Goal: Check status: Check status

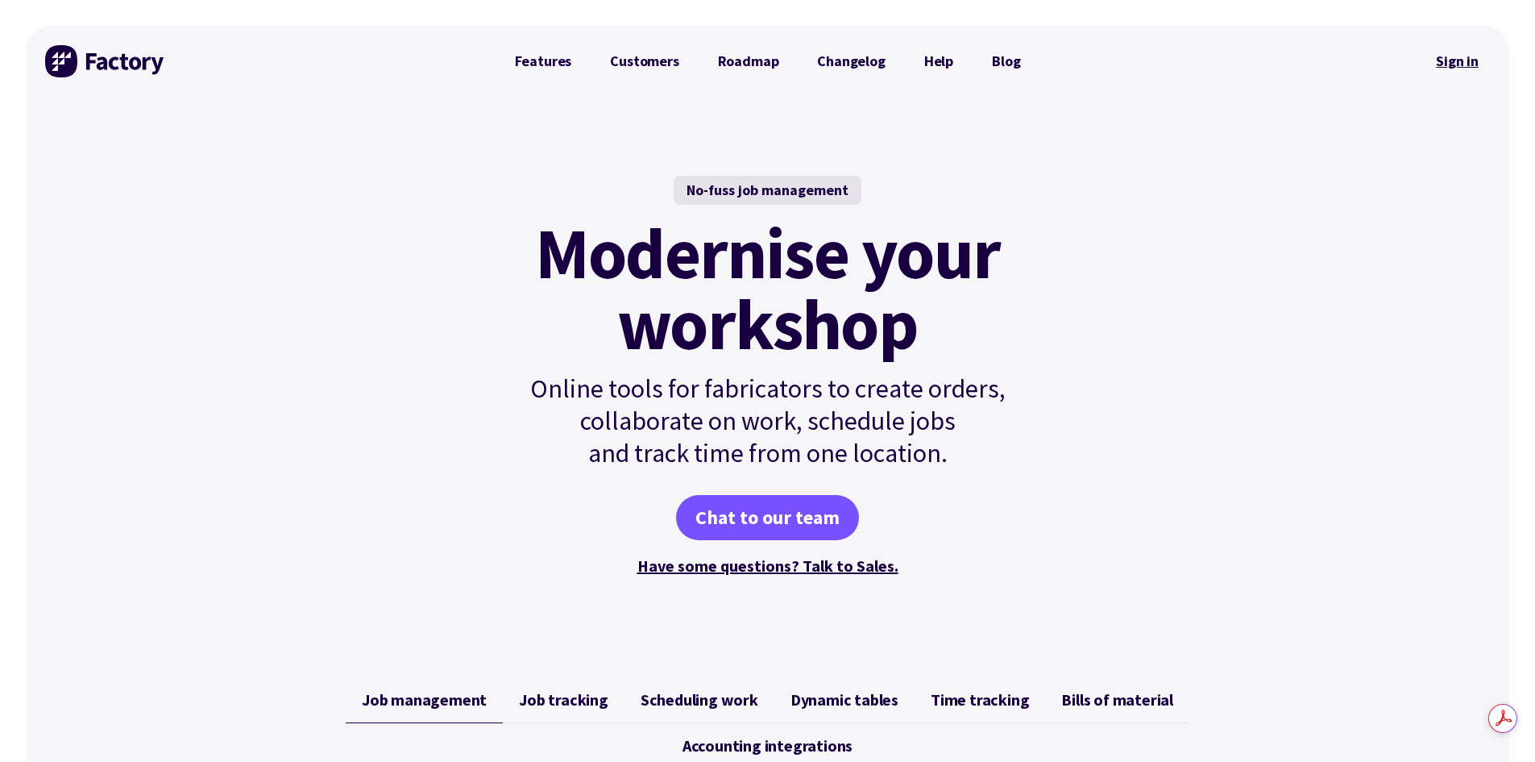
click at [1470, 63] on link "Sign in" at bounding box center [1457, 61] width 65 height 37
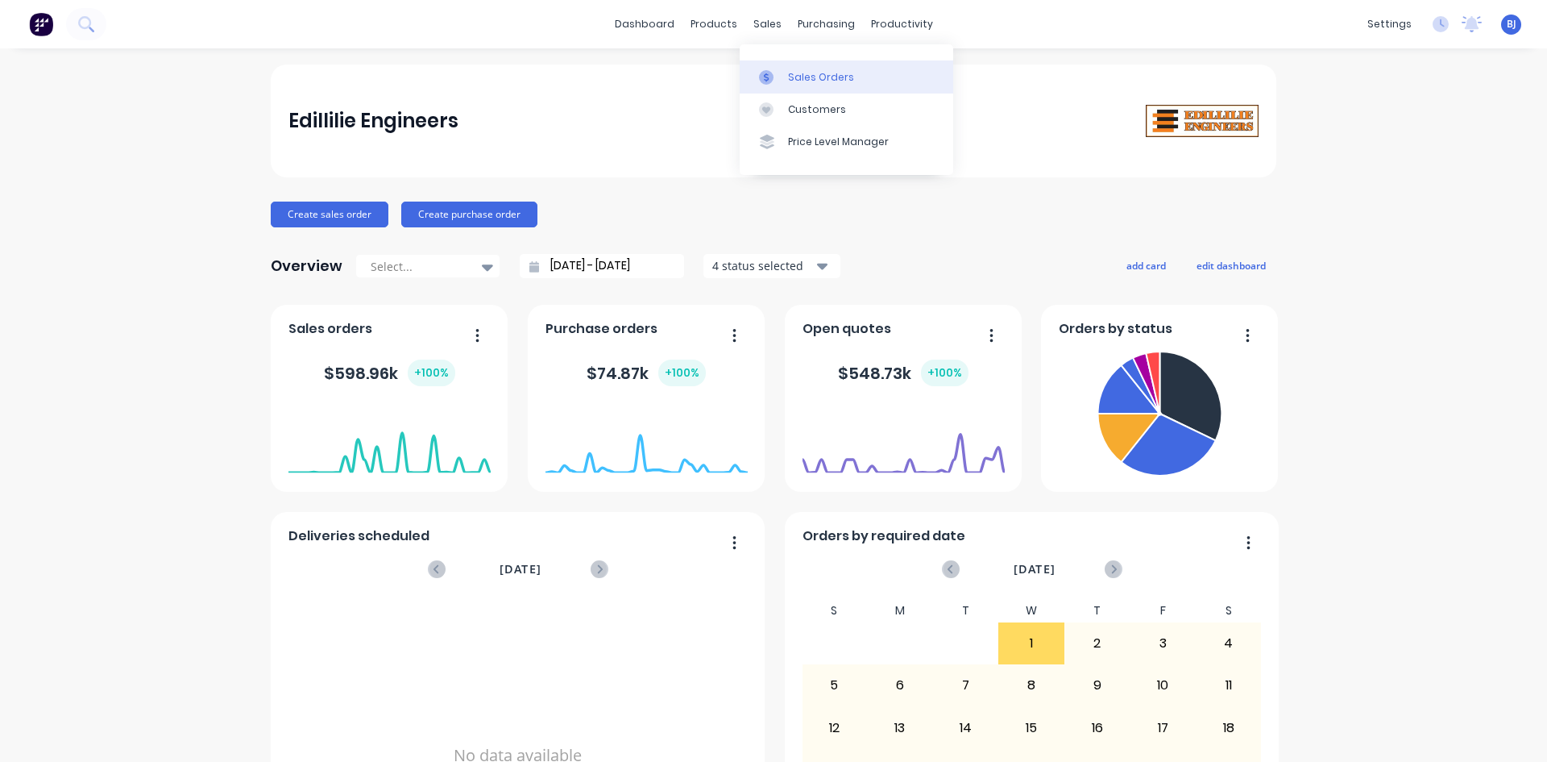
click at [780, 80] on div at bounding box center [771, 77] width 24 height 15
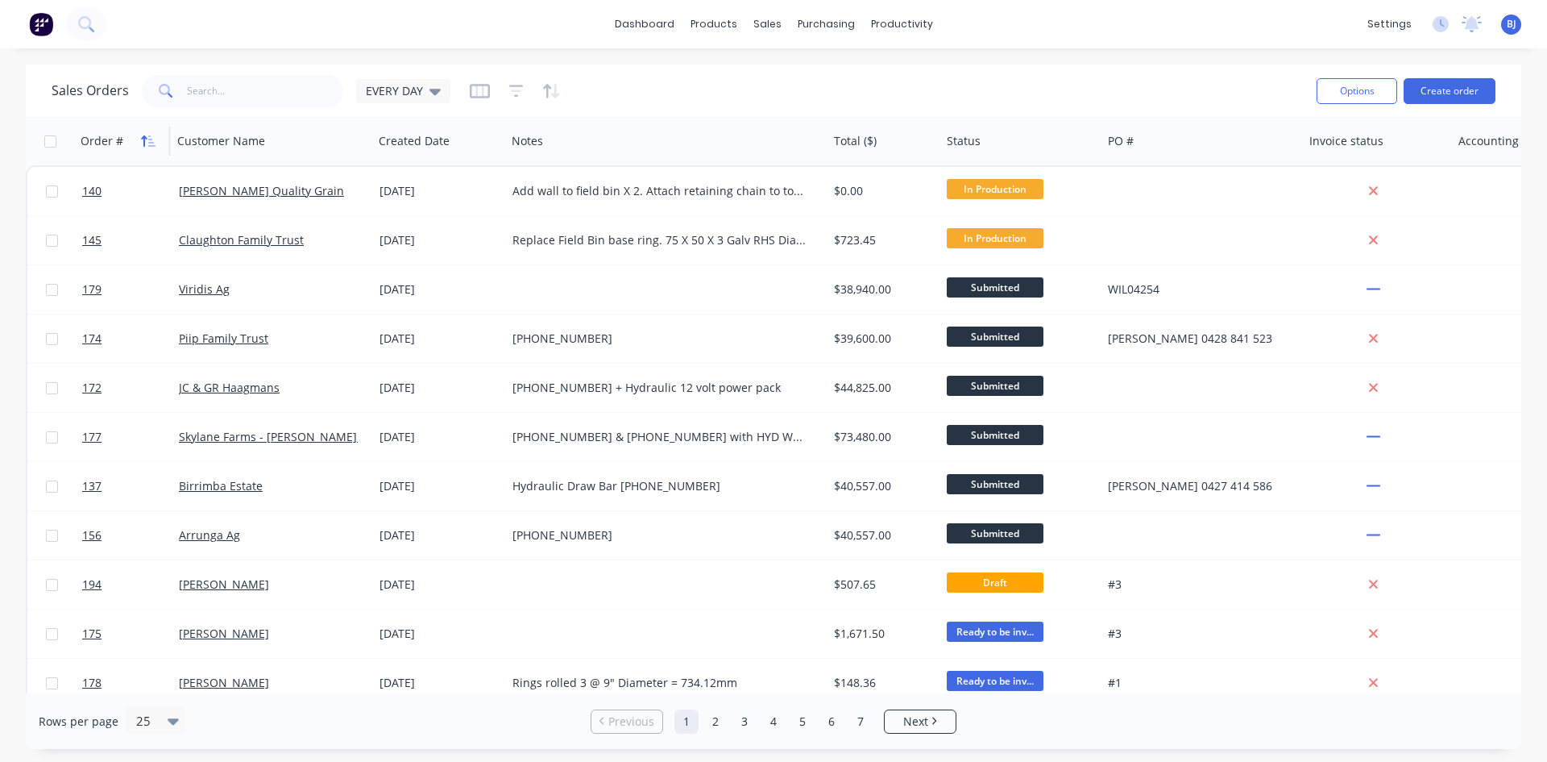
click at [148, 139] on icon "button" at bounding box center [151, 140] width 7 height 11
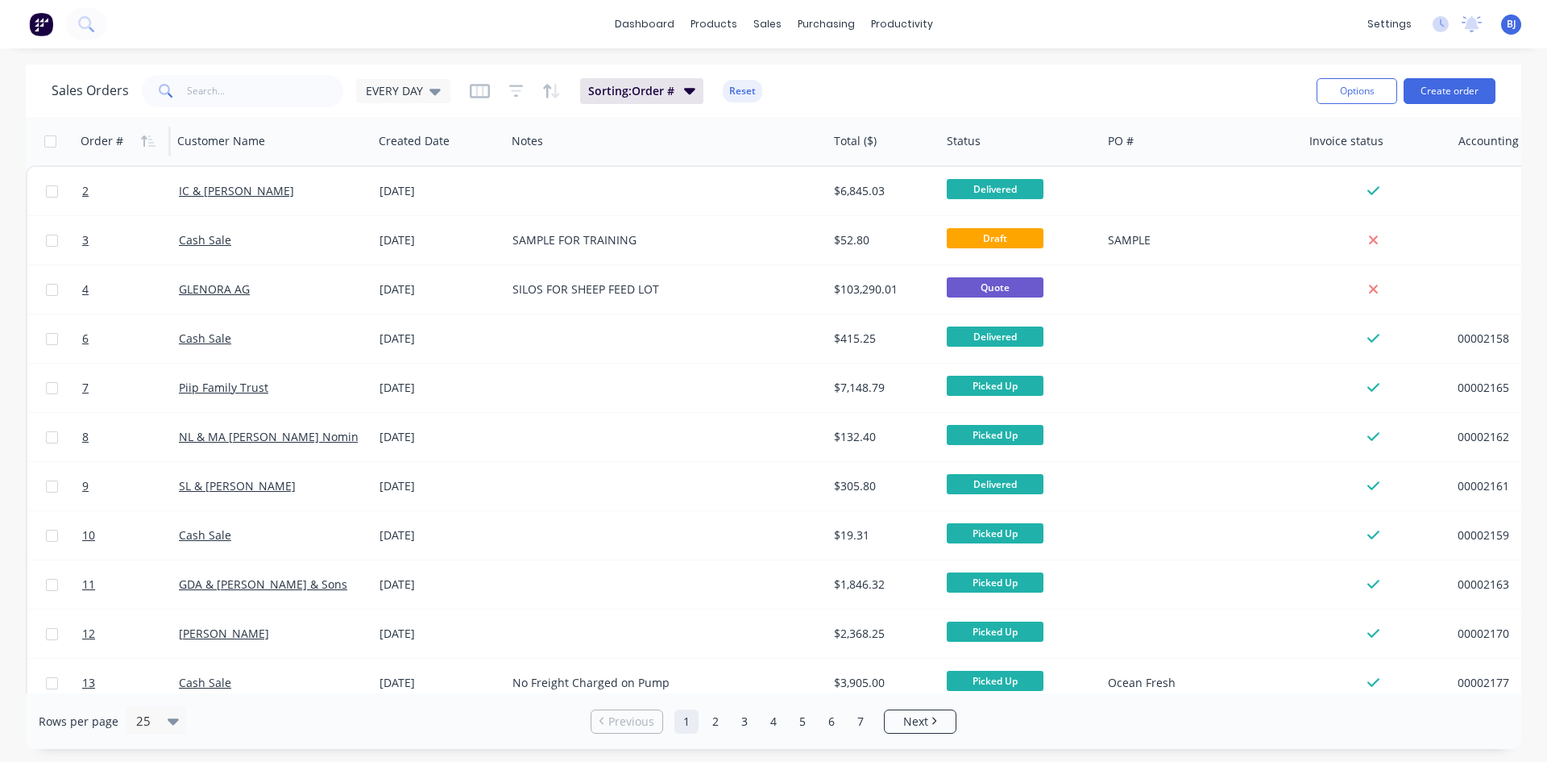
click at [148, 139] on icon "button" at bounding box center [151, 140] width 7 height 11
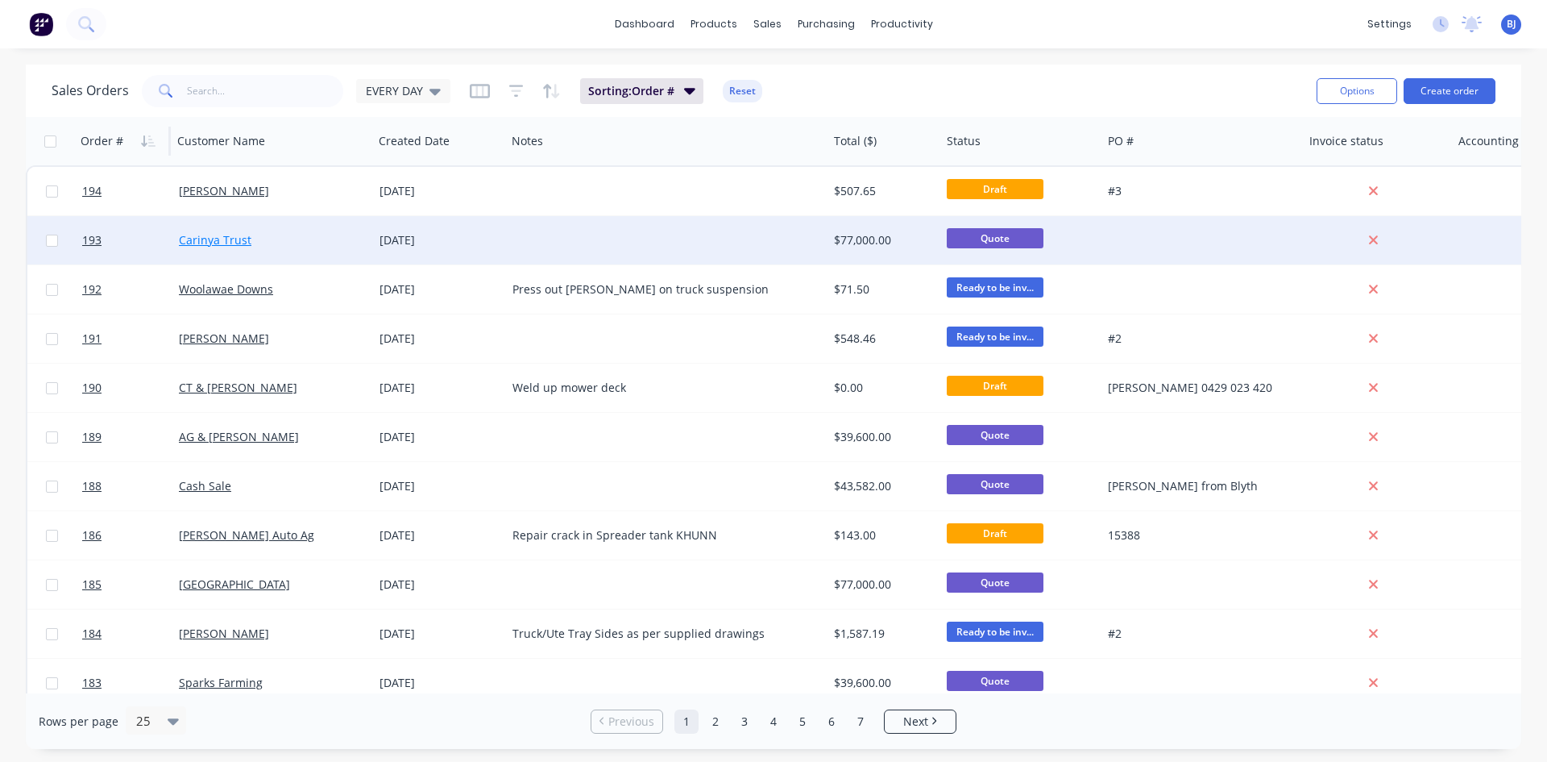
click at [191, 243] on link "Carinya Trust" at bounding box center [215, 239] width 73 height 15
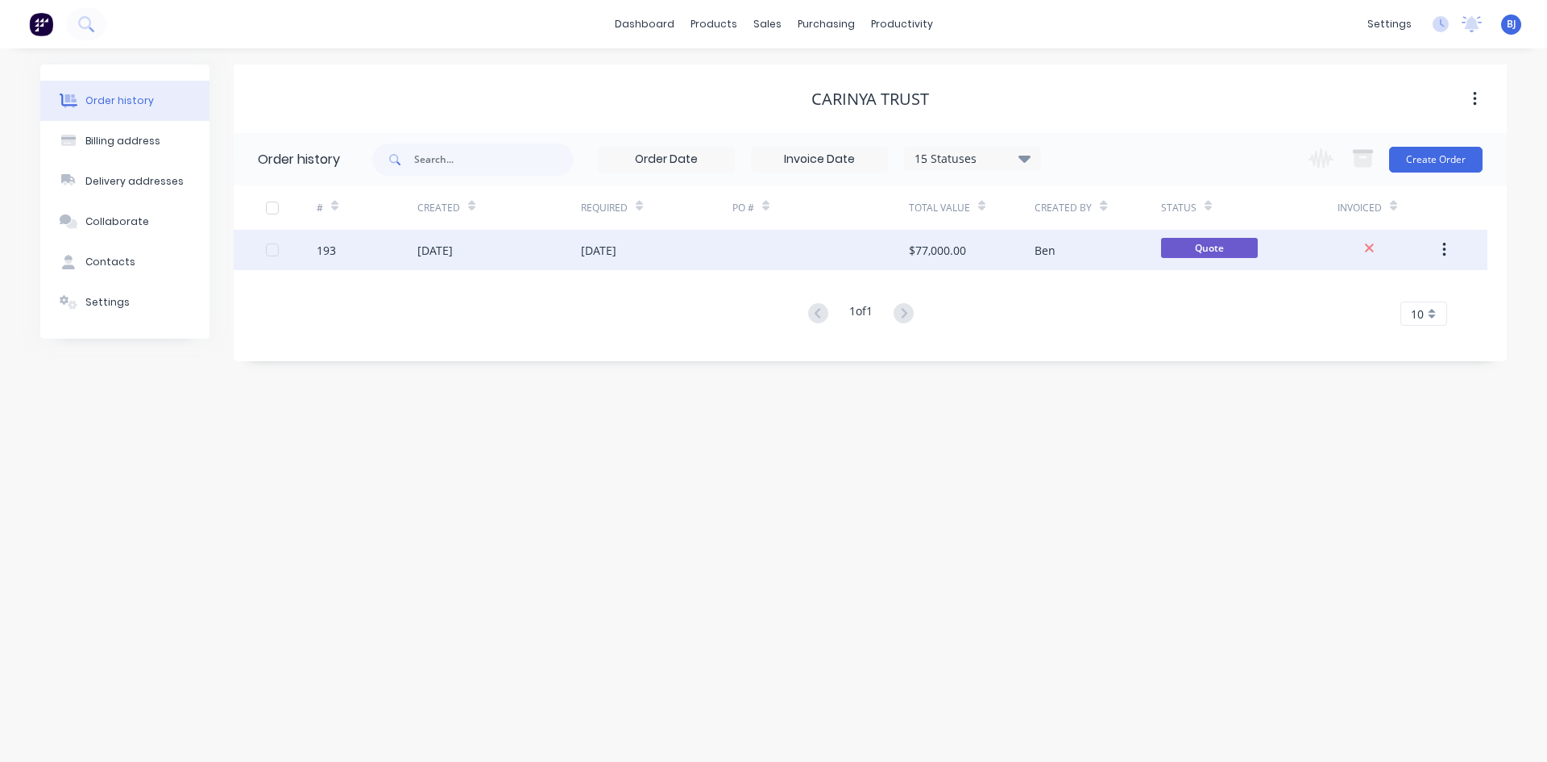
click at [442, 249] on div "[DATE]" at bounding box center [434, 250] width 35 height 17
